Goal: Task Accomplishment & Management: Complete application form

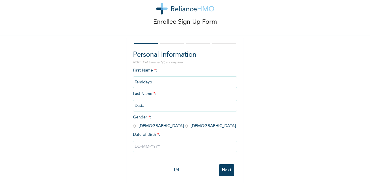
scroll to position [15, 0]
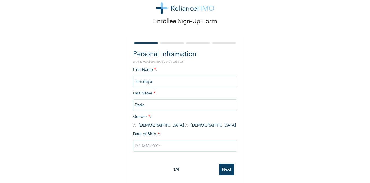
click at [185, 127] on input "radio" at bounding box center [186, 124] width 3 height 5
radio input "true"
click at [142, 146] on input "text" at bounding box center [185, 146] width 104 height 12
select select "9"
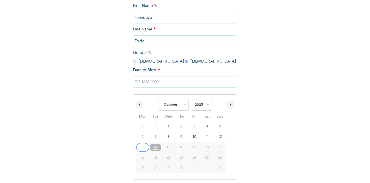
scroll to position [80, 0]
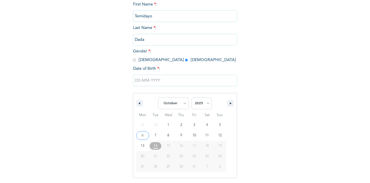
click at [134, 82] on input "text" at bounding box center [185, 81] width 104 height 12
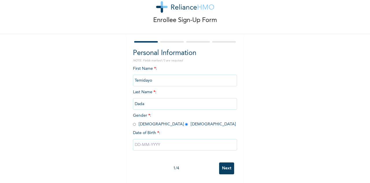
click at [134, 141] on input "text" at bounding box center [185, 145] width 104 height 12
select select "9"
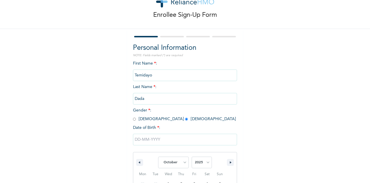
scroll to position [80, 0]
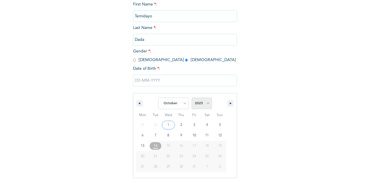
click at [197, 105] on select "2025 2024 2023 2022 2021 2020 2019 2018 2017 2016 2015 2014 2013 2012 2011 2010…" at bounding box center [202, 103] width 20 height 12
select select "1997"
click at [192, 98] on select "2025 2024 2023 2022 2021 2020 2019 2018 2017 2016 2015 2014 2013 2012 2011 2010…" at bounding box center [202, 103] width 20 height 12
click at [177, 105] on select "January February March April May June July August September October November De…" at bounding box center [173, 103] width 31 height 12
select select "6"
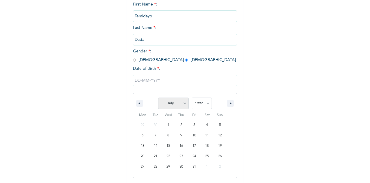
click at [158, 98] on select "January February March April May June July August September October November De…" at bounding box center [173, 103] width 31 height 12
type input "[DATE]"
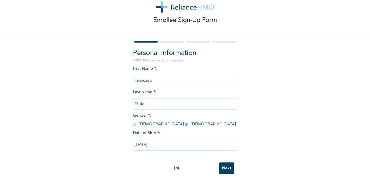
click at [223, 164] on input "Next" at bounding box center [226, 168] width 15 height 12
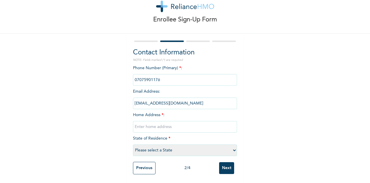
click at [170, 121] on input "text" at bounding box center [185, 127] width 104 height 12
type input "close 50, f13, vgc"
click at [175, 145] on select "Please select a State [PERSON_NAME] (FCT) [PERSON_NAME] Ibom [GEOGRAPHIC_DATA] …" at bounding box center [185, 150] width 104 height 12
select select "25"
click at [133, 144] on select "Please select a State [PERSON_NAME] (FCT) [PERSON_NAME] Ibom [GEOGRAPHIC_DATA] …" at bounding box center [185, 150] width 104 height 12
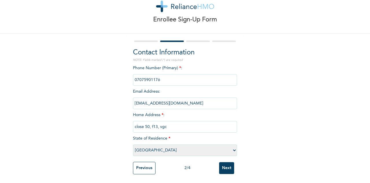
click at [219, 164] on input "Next" at bounding box center [226, 168] width 15 height 12
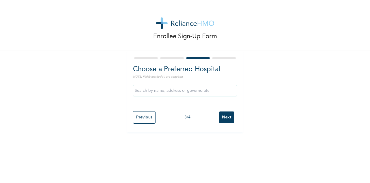
click at [219, 121] on input "Next" at bounding box center [226, 117] width 15 height 12
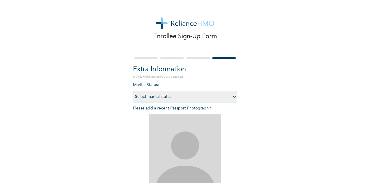
click at [198, 102] on div "Marital Status : Select marital status [DEMOGRAPHIC_DATA] Married [DEMOGRAPHIC_…" at bounding box center [185, 153] width 104 height 143
click at [198, 100] on select "Select marital status [DEMOGRAPHIC_DATA] Married [DEMOGRAPHIC_DATA] Widow/[DEMO…" at bounding box center [185, 97] width 104 height 12
select select "1"
click at [133, 91] on select "Select marital status [DEMOGRAPHIC_DATA] Married [DEMOGRAPHIC_DATA] Widow/[DEMO…" at bounding box center [185, 97] width 104 height 12
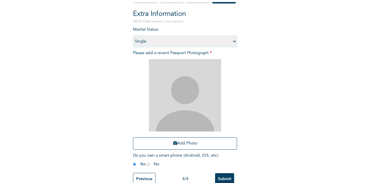
scroll to position [71, 0]
